Goal: Navigation & Orientation: Find specific page/section

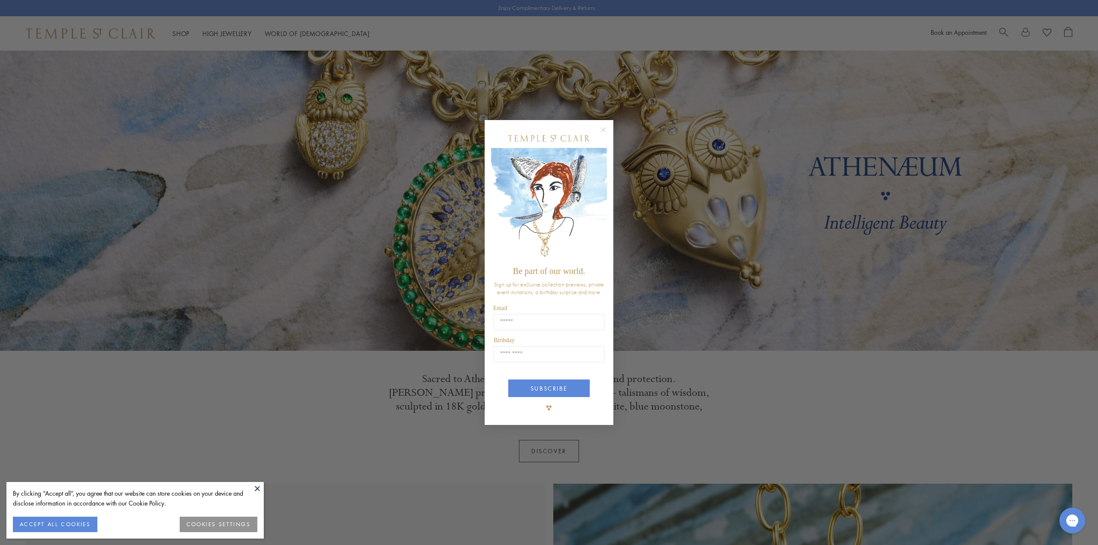
click at [603, 128] on circle "Close dialog" at bounding box center [603, 129] width 10 height 10
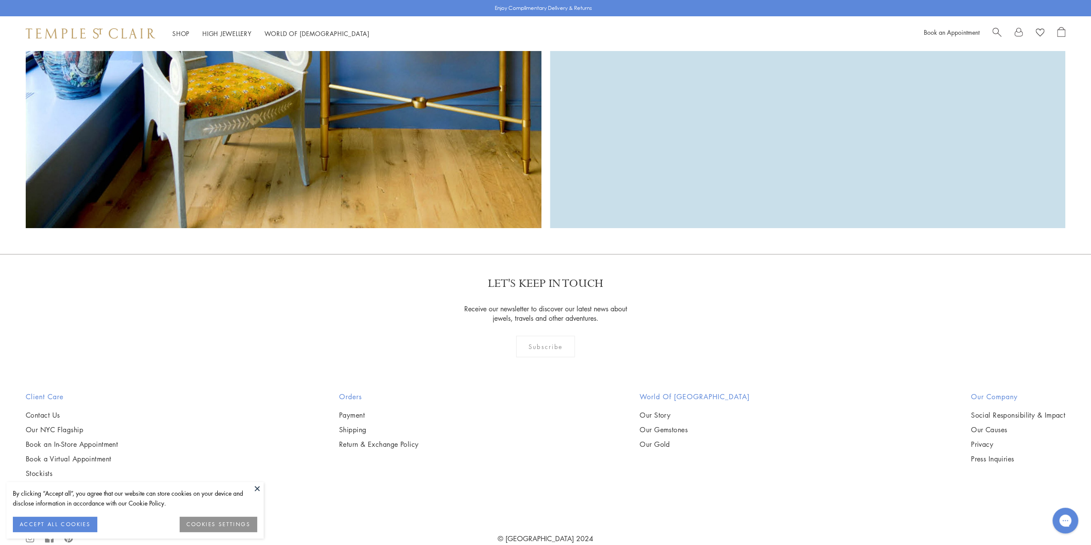
scroll to position [3236, 0]
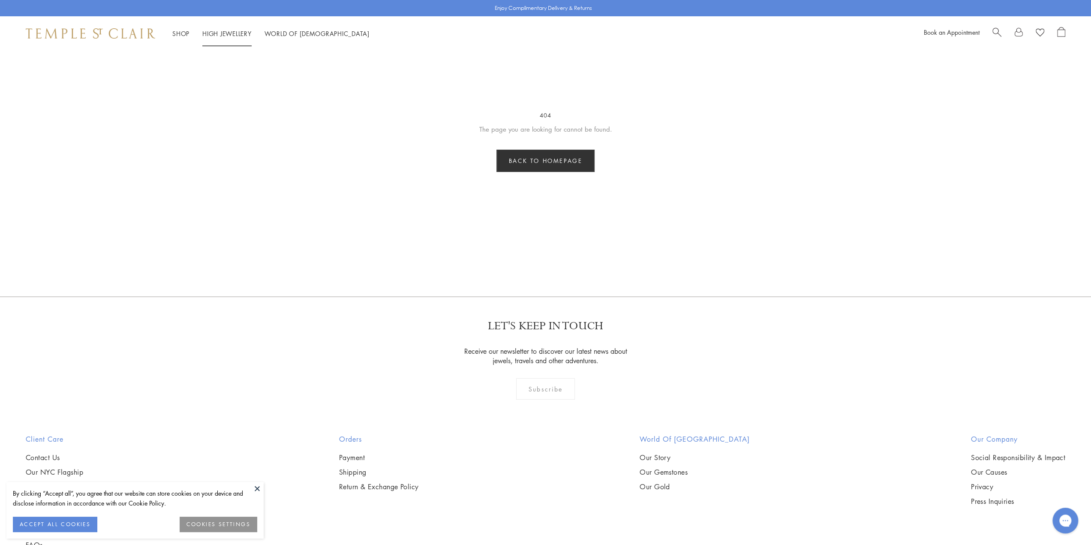
click at [207, 31] on link "High Jewellery High Jewellery" at bounding box center [226, 33] width 49 height 9
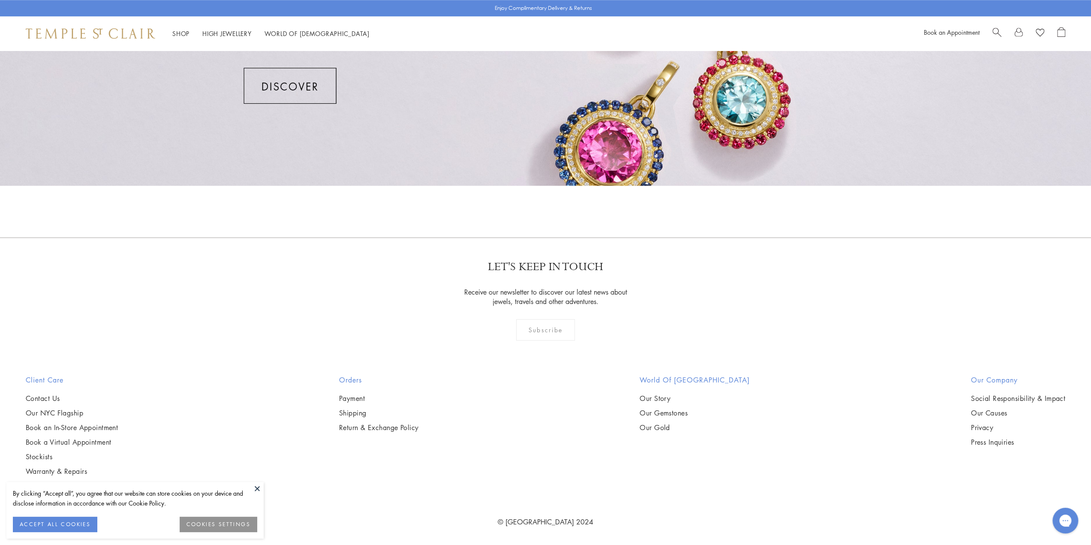
scroll to position [784, 0]
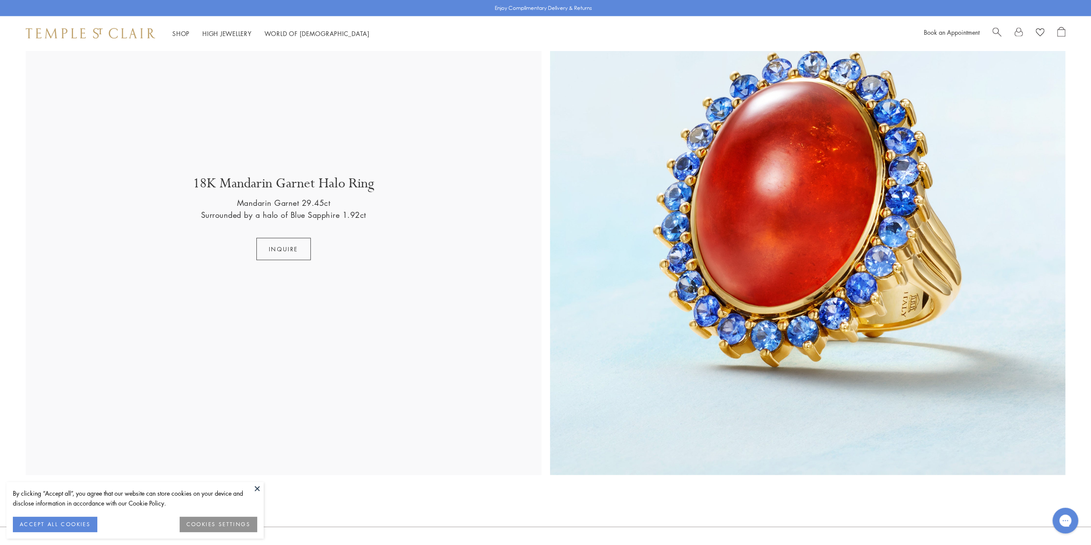
scroll to position [2264, 0]
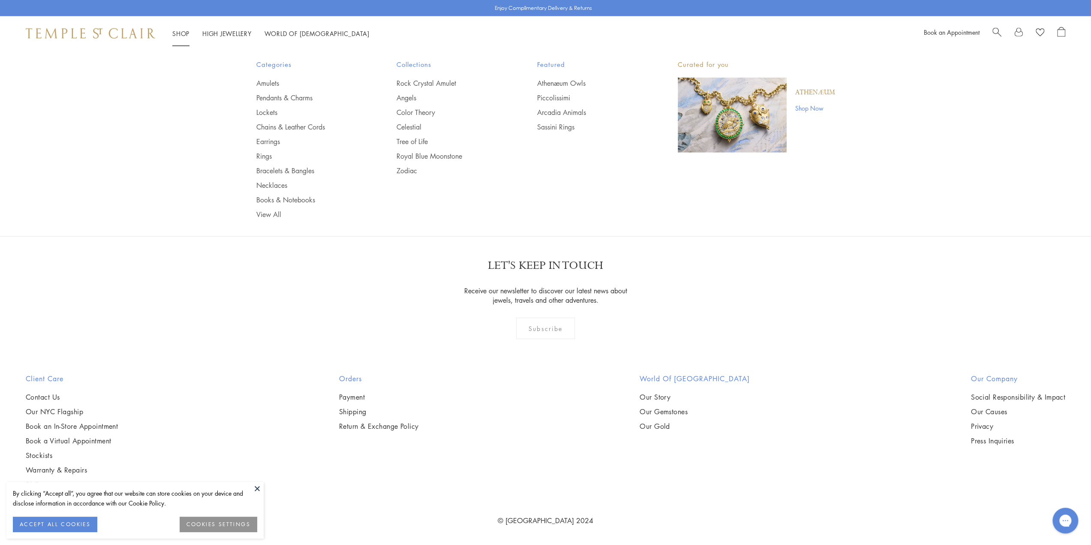
click at [180, 30] on li "Shop Shop Categories Amulets Pendants & Charms Lockets Chains & Leather Cords E…" at bounding box center [180, 33] width 17 height 11
click at [268, 155] on link "Rings" at bounding box center [309, 155] width 106 height 9
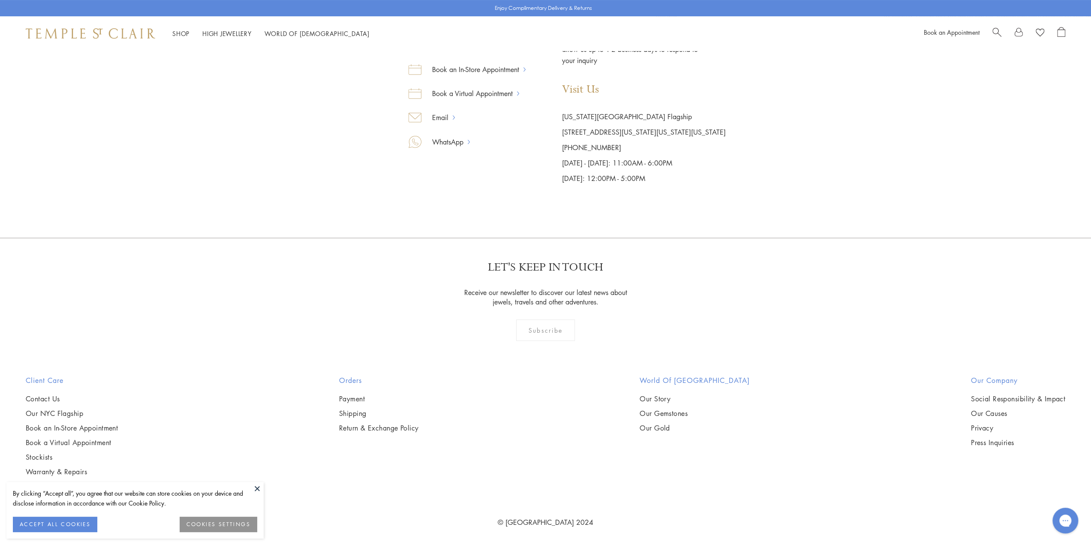
scroll to position [202, 0]
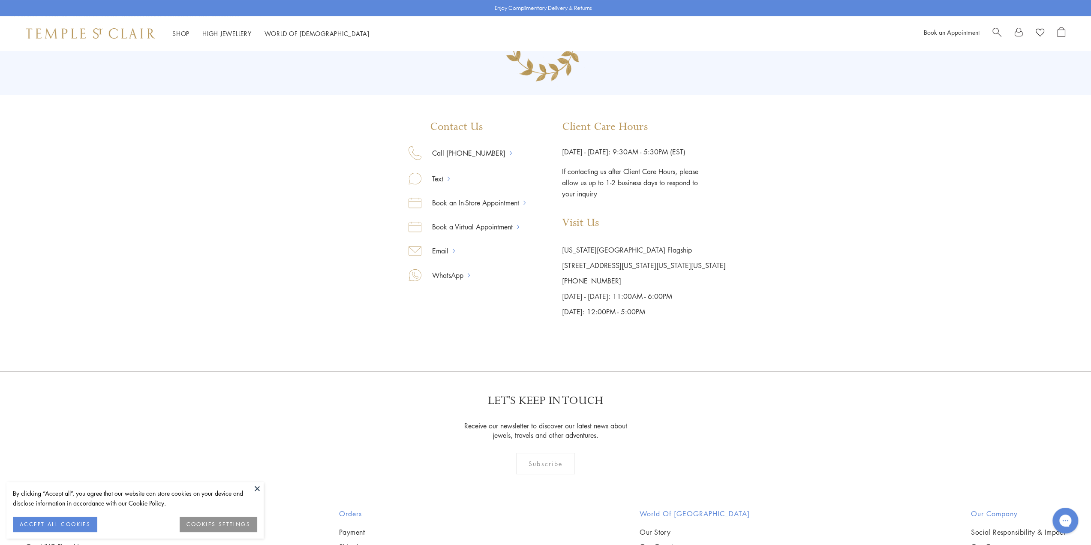
scroll to position [202, 0]
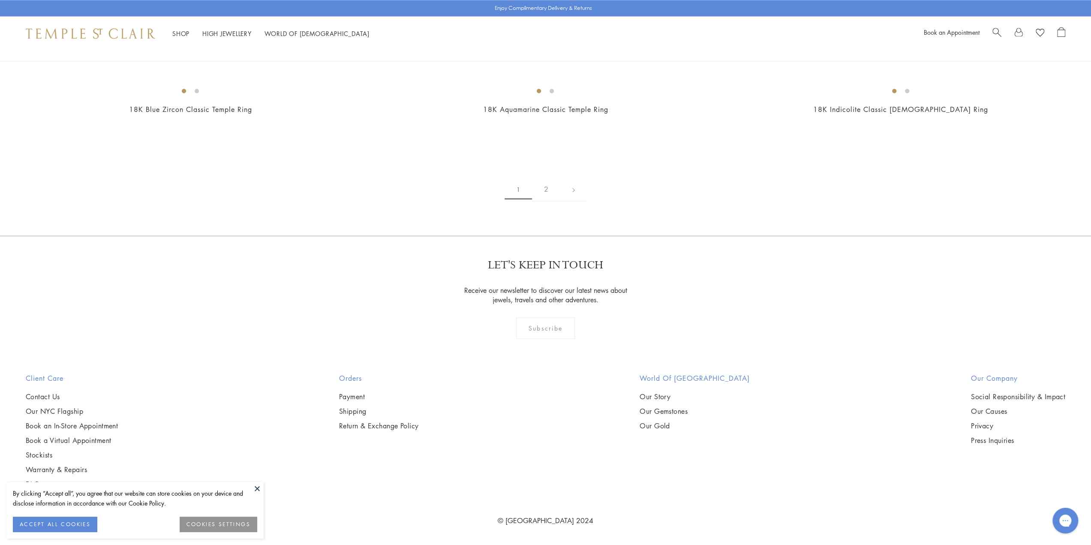
scroll to position [6311, 0]
